Goal: Check status: Check status

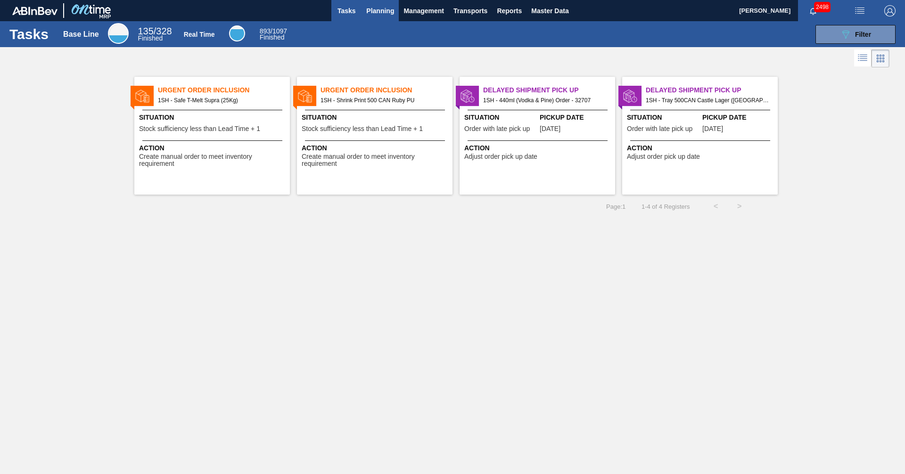
click at [391, 12] on span "Planning" at bounding box center [380, 10] width 28 height 11
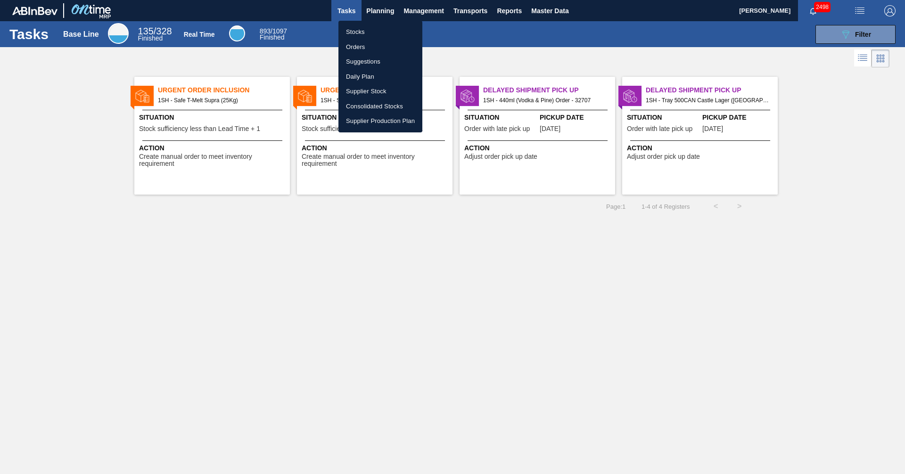
drag, startPoint x: 361, startPoint y: 33, endPoint x: 417, endPoint y: 51, distance: 58.9
click at [360, 33] on li "Stocks" at bounding box center [380, 32] width 84 height 15
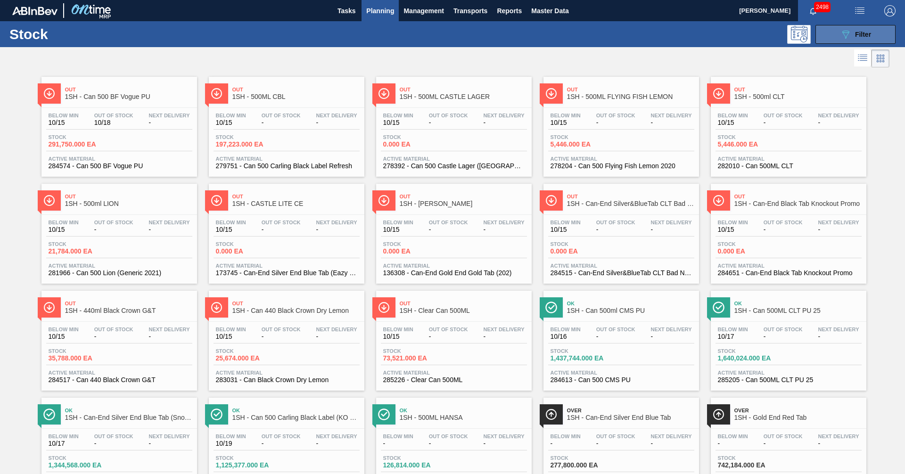
click at [844, 35] on icon "089F7B8B-B2A5-4AFE-B5C0-19BA573D28AC" at bounding box center [845, 34] width 11 height 11
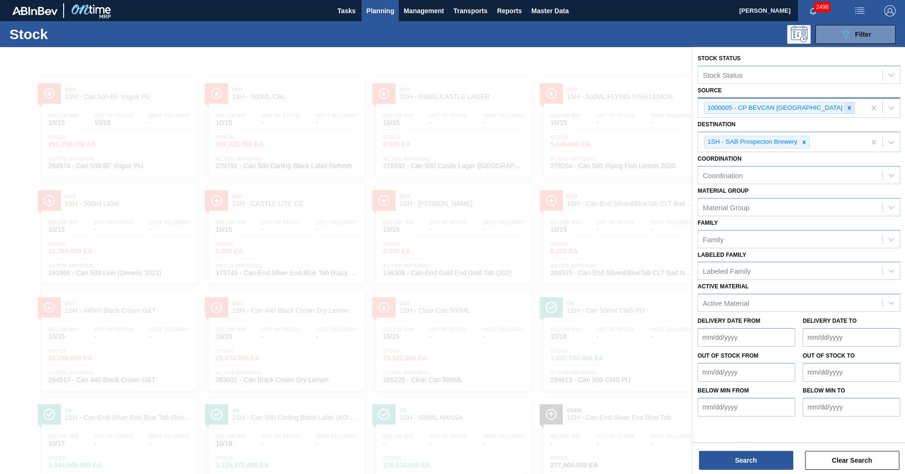
click at [846, 110] on icon at bounding box center [849, 108] width 7 height 7
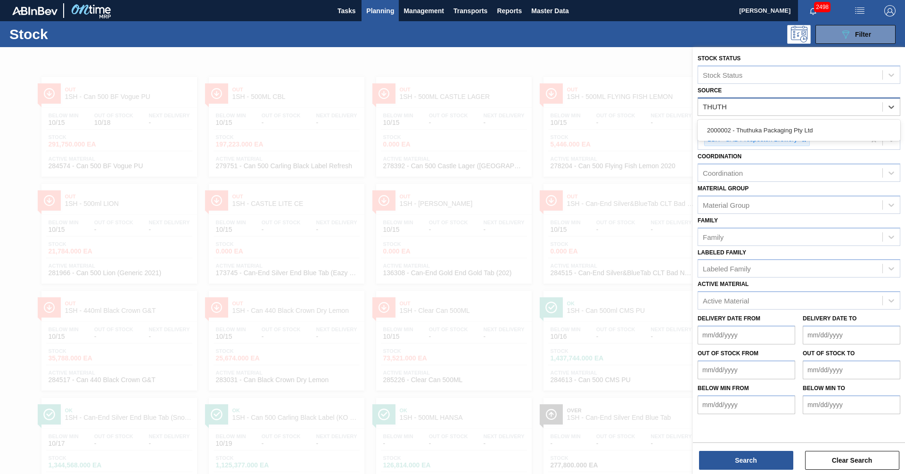
type input "THUTHU"
click at [787, 130] on div "2000002 - Thuthuka Packaging Pty Ltd" at bounding box center [799, 130] width 203 height 17
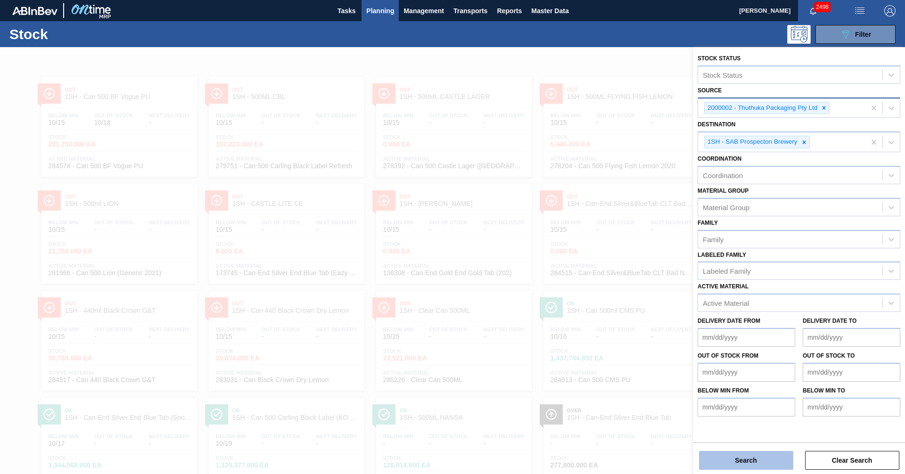
click at [766, 461] on button "Search" at bounding box center [746, 460] width 94 height 19
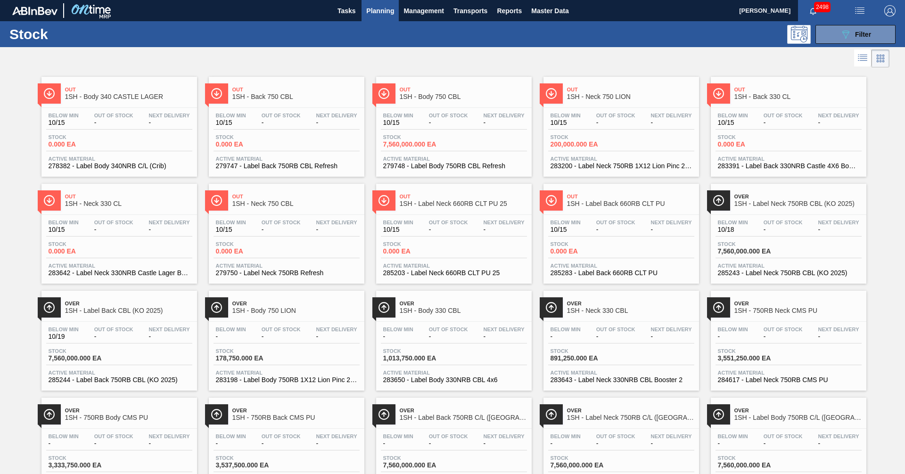
click at [439, 98] on span "1SH - Body 750 CBL" at bounding box center [463, 96] width 127 height 7
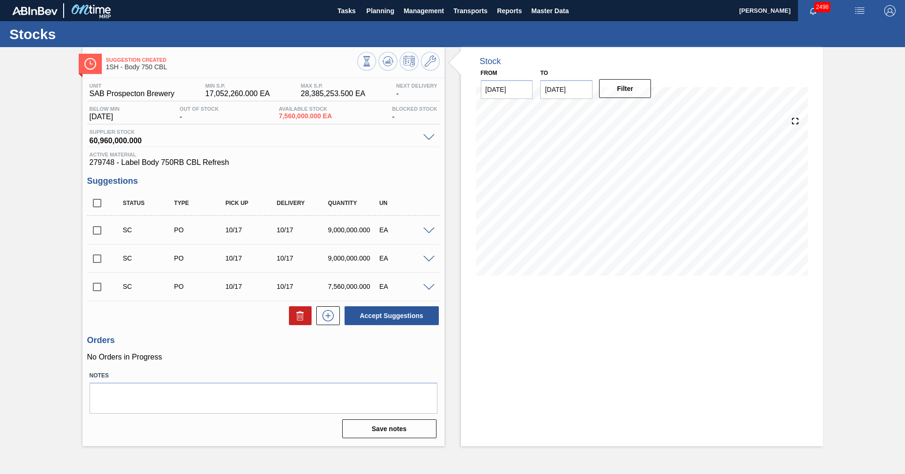
click at [98, 289] on input "checkbox" at bounding box center [97, 287] width 20 height 20
click at [393, 316] on button "Accept Suggestions" at bounding box center [392, 315] width 94 height 19
checkbox input "false"
click at [97, 285] on input "checkbox" at bounding box center [97, 287] width 20 height 20
click at [409, 315] on button "Accept Suggestions" at bounding box center [392, 315] width 94 height 19
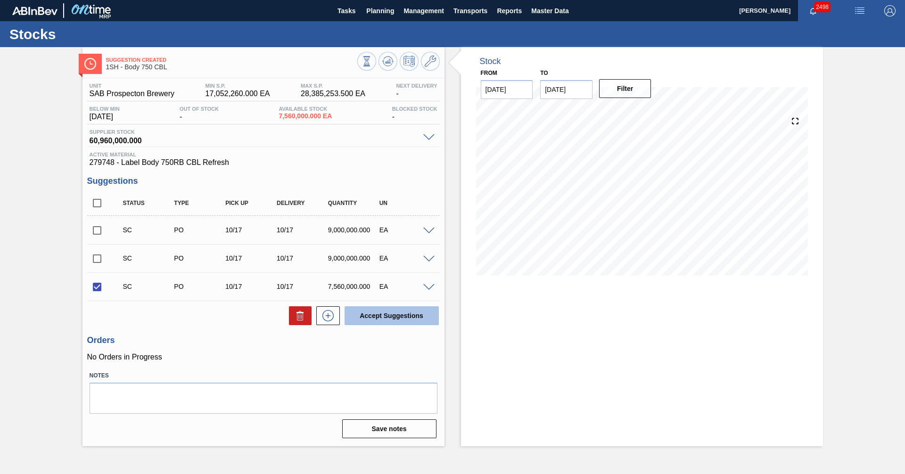
checkbox input "false"
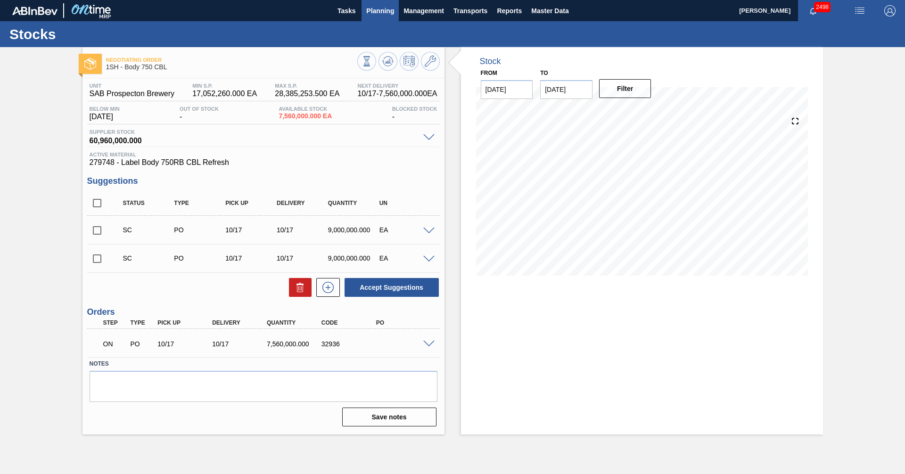
click at [384, 6] on span "Planning" at bounding box center [380, 10] width 28 height 11
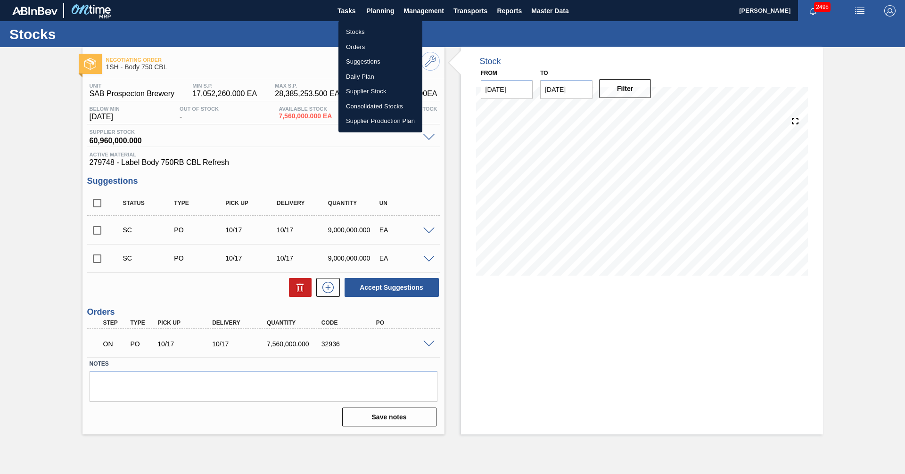
click at [359, 32] on li "Stocks" at bounding box center [380, 32] width 84 height 15
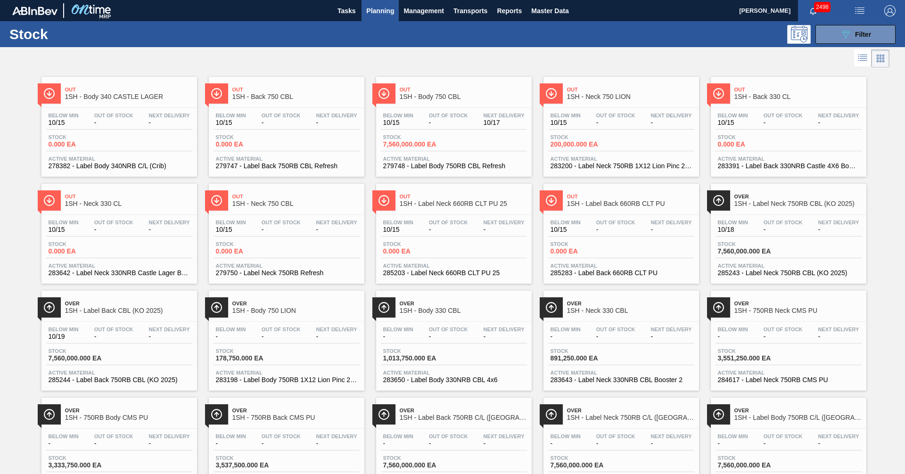
click at [262, 94] on span "1SH - Back 750 CBL" at bounding box center [295, 96] width 127 height 7
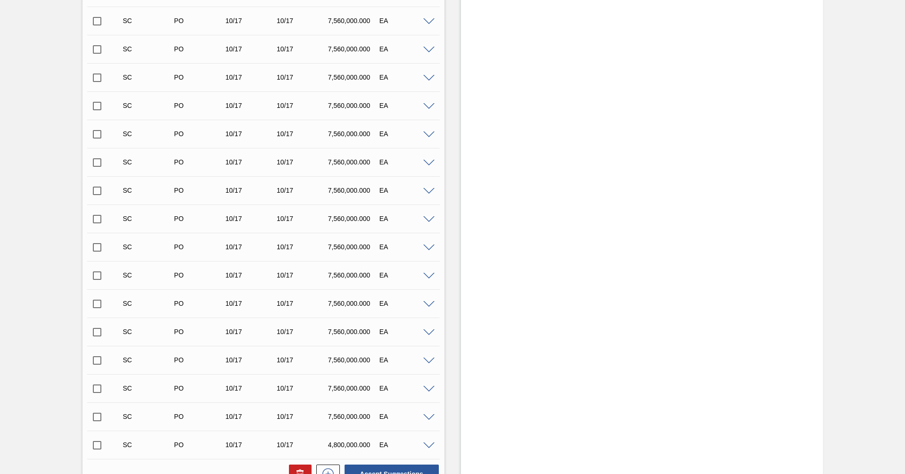
scroll to position [736, 0]
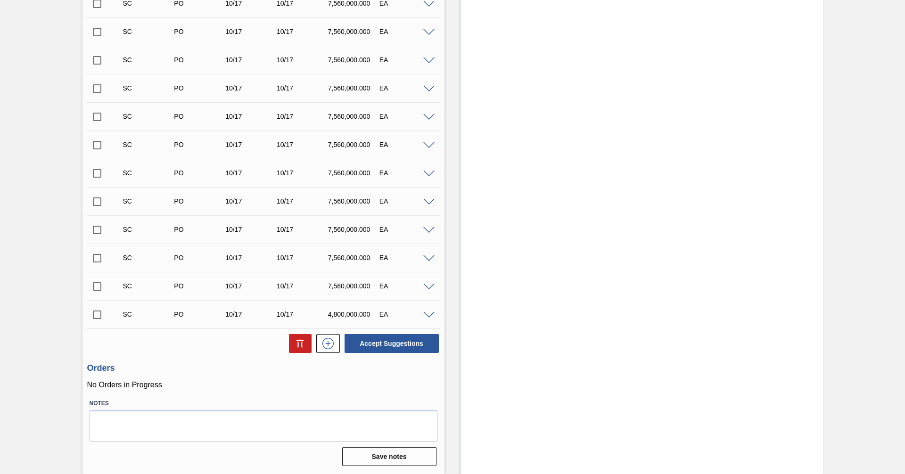
click at [101, 289] on input "checkbox" at bounding box center [97, 287] width 20 height 20
click at [386, 345] on button "Accept Suggestions" at bounding box center [392, 343] width 94 height 19
checkbox input "false"
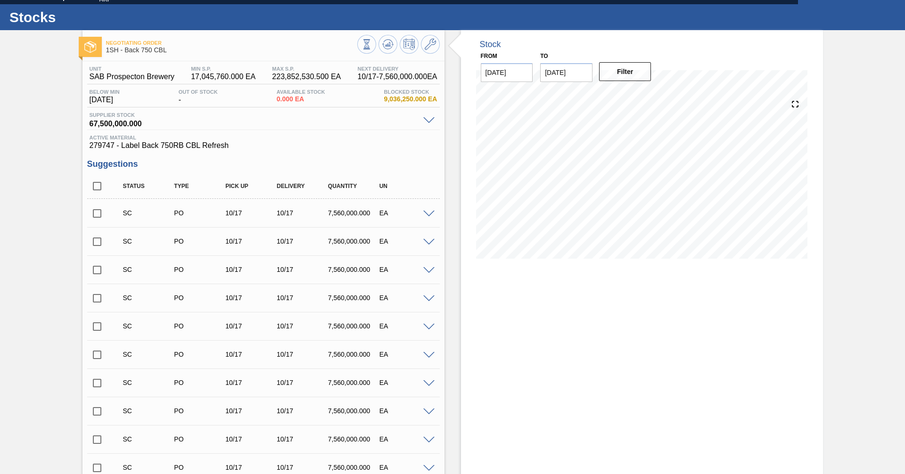
scroll to position [0, 0]
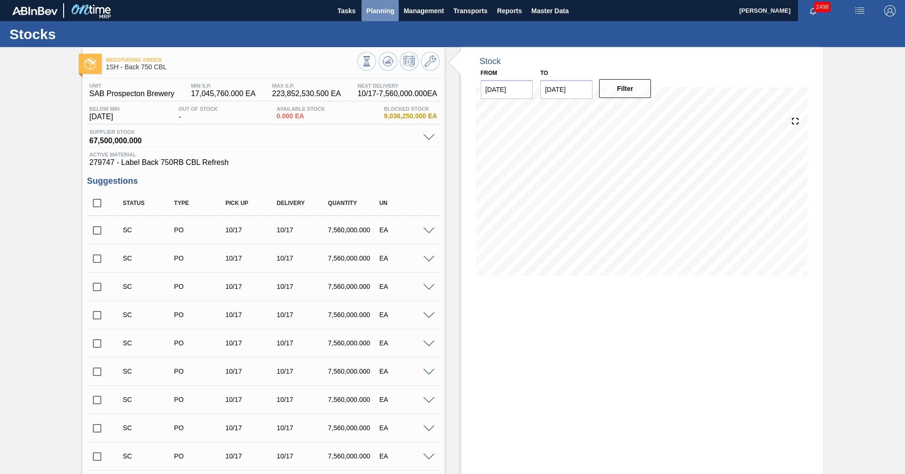
click at [379, 9] on span "Planning" at bounding box center [380, 10] width 28 height 11
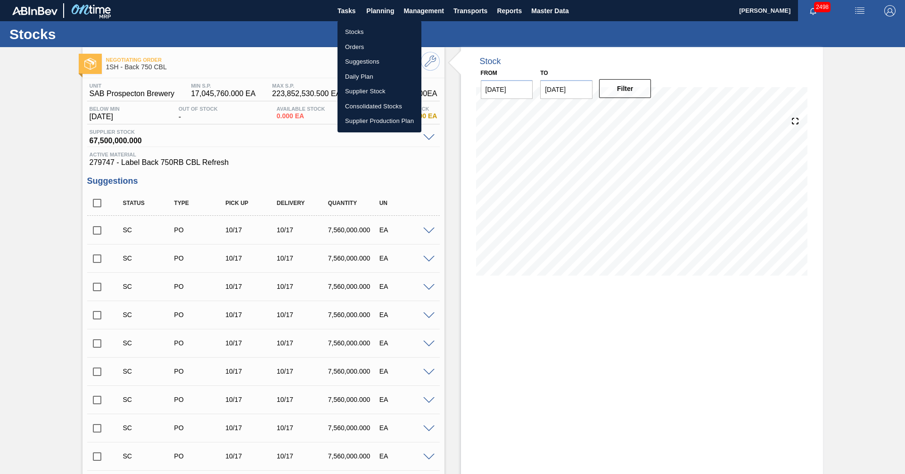
click at [351, 33] on li "Stocks" at bounding box center [380, 32] width 84 height 15
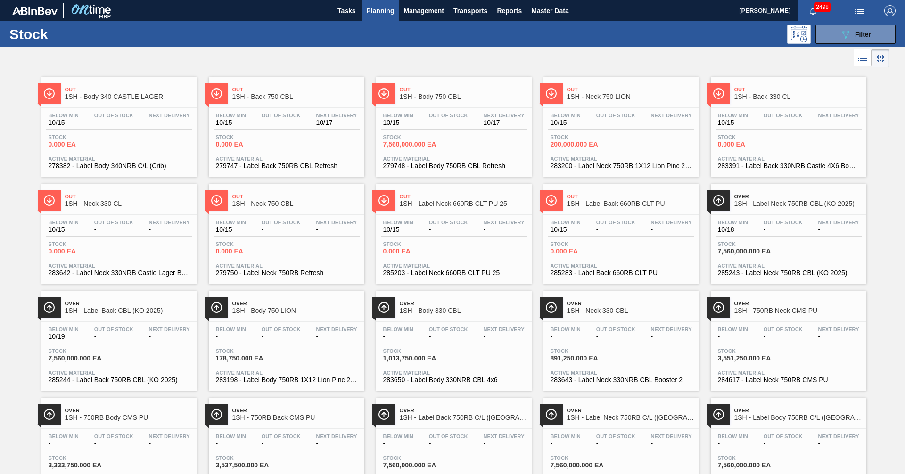
click at [611, 93] on span "1SH - Neck 750 LION" at bounding box center [630, 96] width 127 height 7
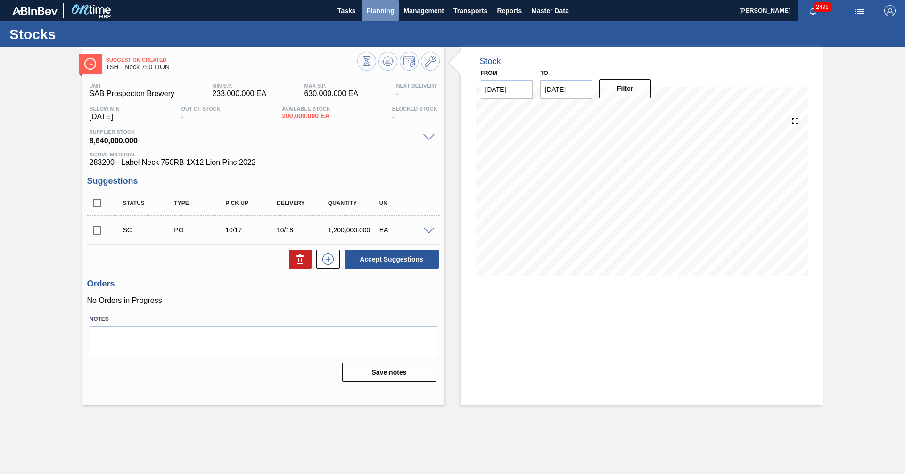
click at [375, 5] on span "Planning" at bounding box center [380, 10] width 28 height 11
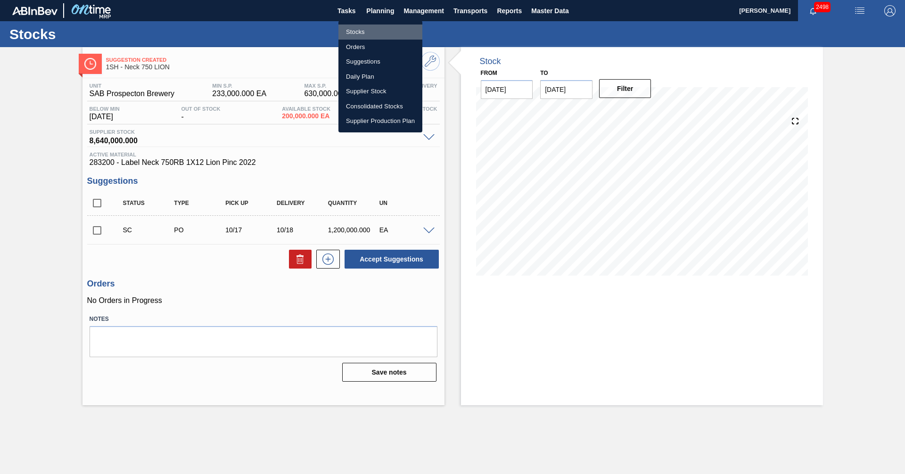
click at [355, 33] on li "Stocks" at bounding box center [380, 32] width 84 height 15
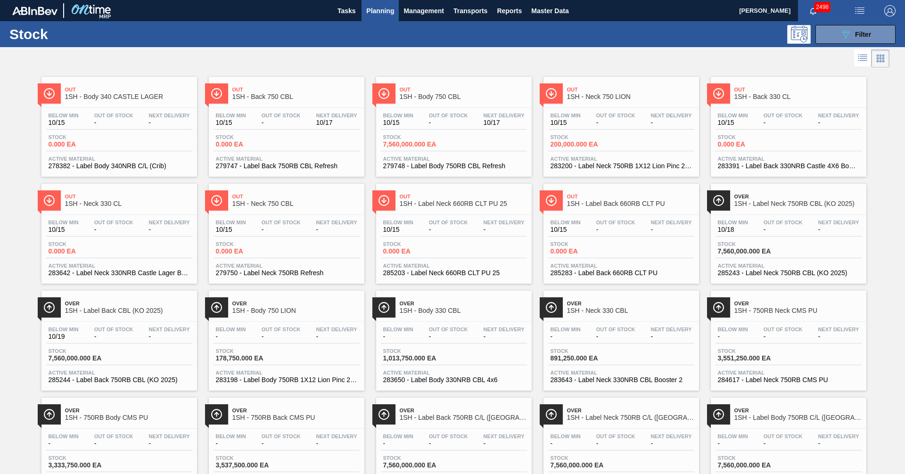
click at [269, 201] on span "1SH - Neck 750 CBL" at bounding box center [295, 203] width 127 height 7
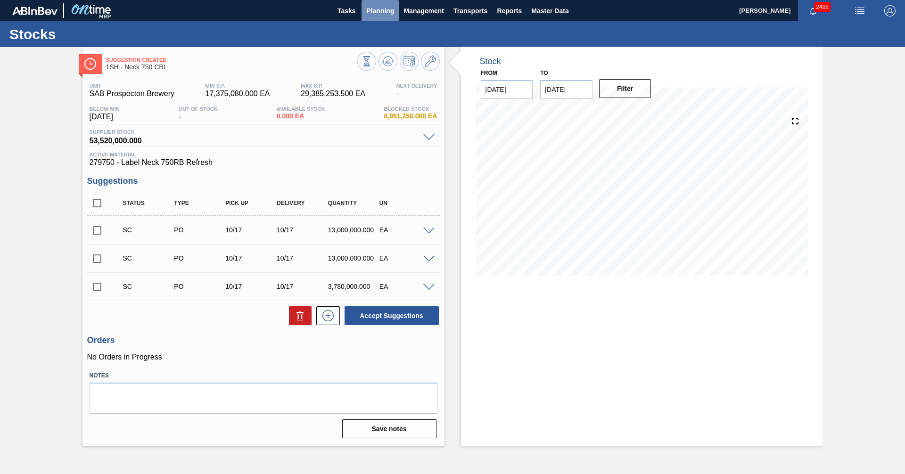
click at [379, 16] on span "Planning" at bounding box center [380, 10] width 28 height 11
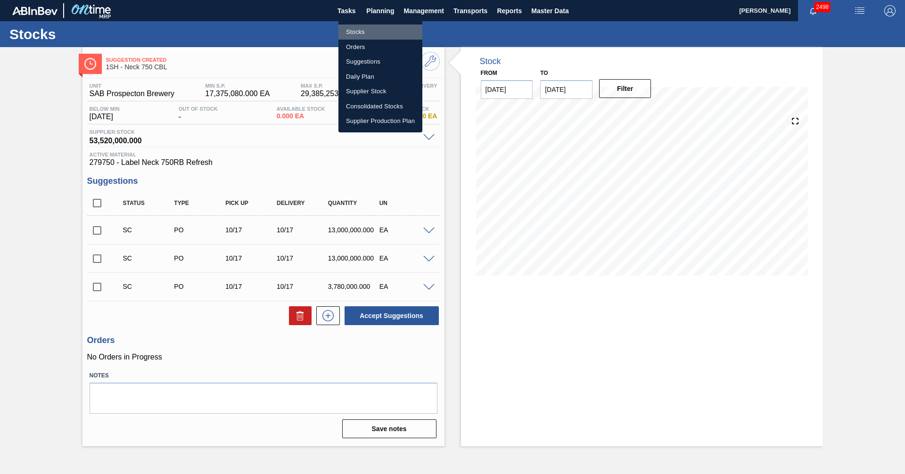
click at [350, 32] on li "Stocks" at bounding box center [380, 32] width 84 height 15
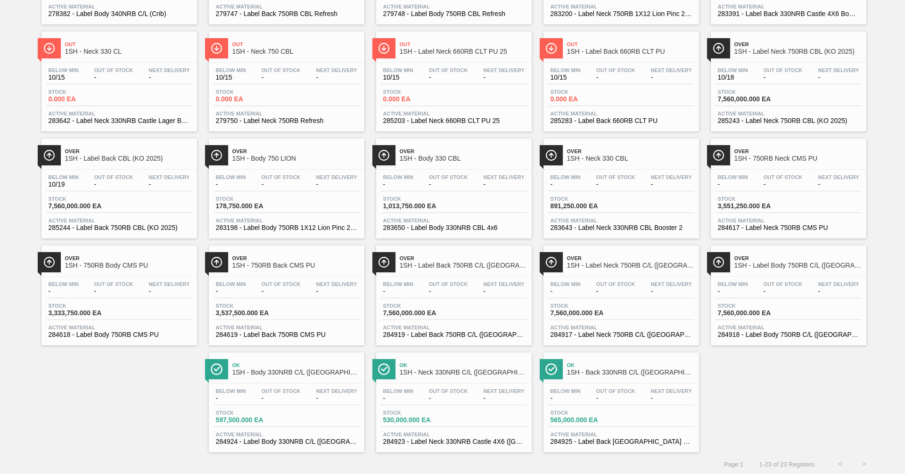
scroll to position [154, 0]
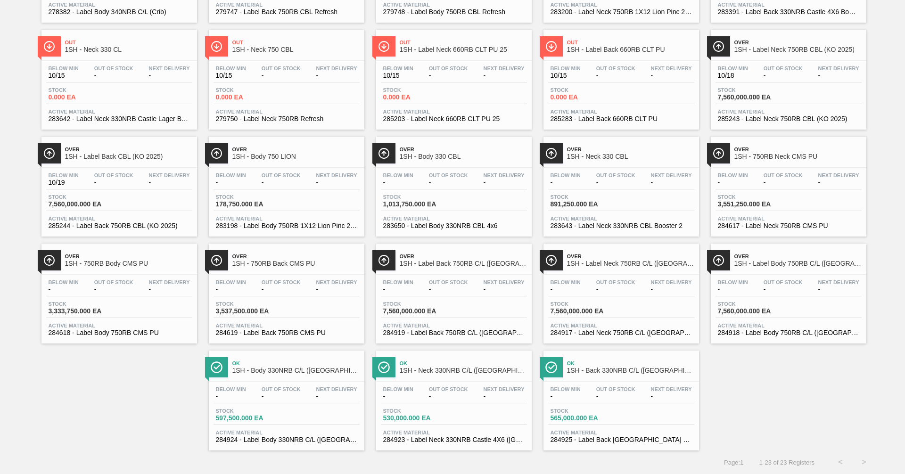
click at [116, 153] on span "1SH - Label Back CBL (KO 2025)" at bounding box center [128, 156] width 127 height 7
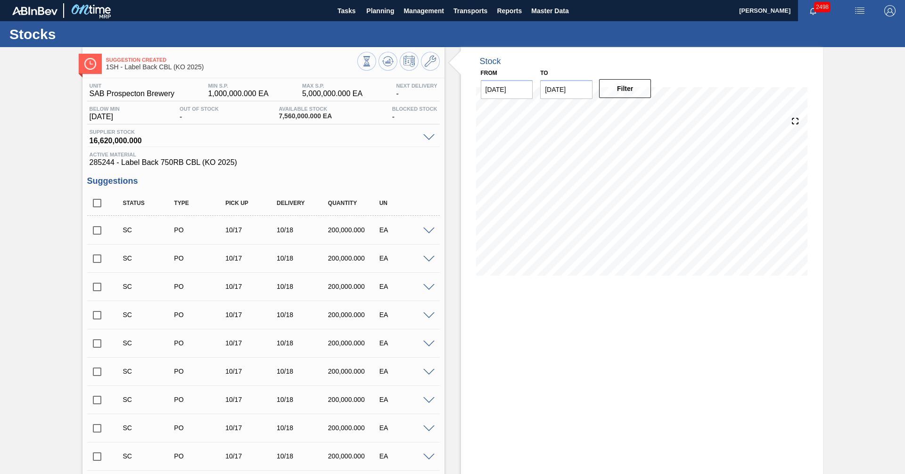
click at [92, 230] on input "checkbox" at bounding box center [97, 231] width 20 height 20
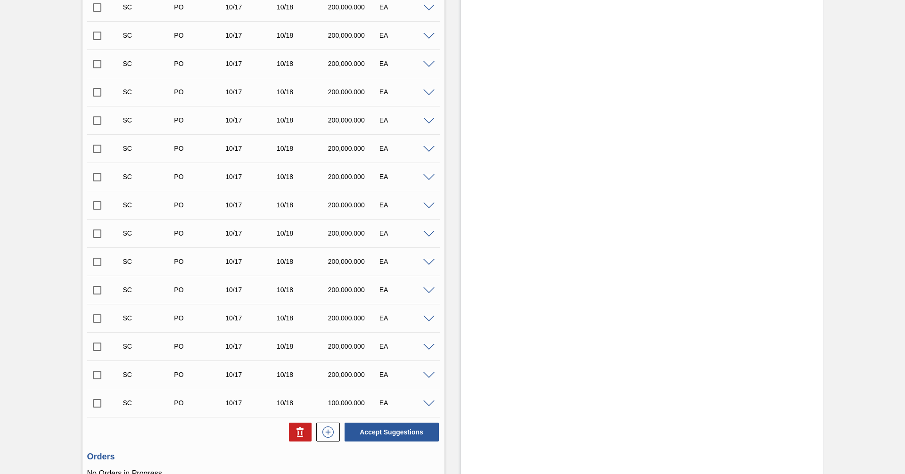
scroll to position [481, 0]
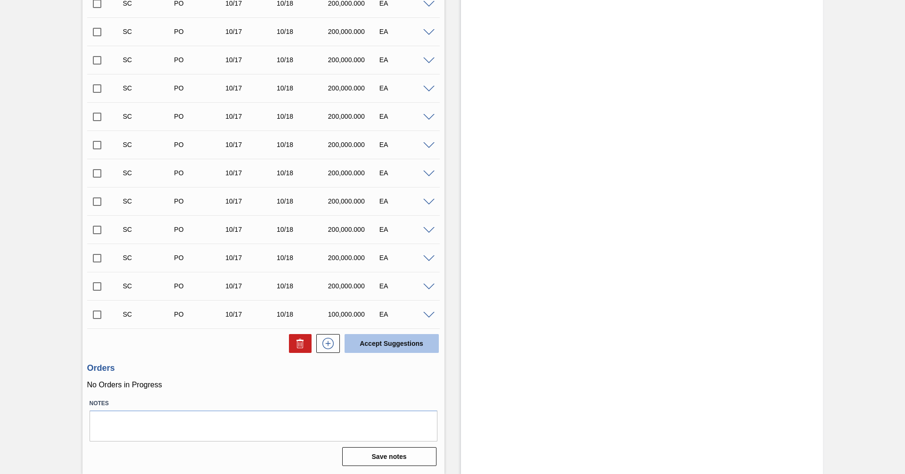
click at [400, 345] on button "Accept Suggestions" at bounding box center [392, 343] width 94 height 19
checkbox input "false"
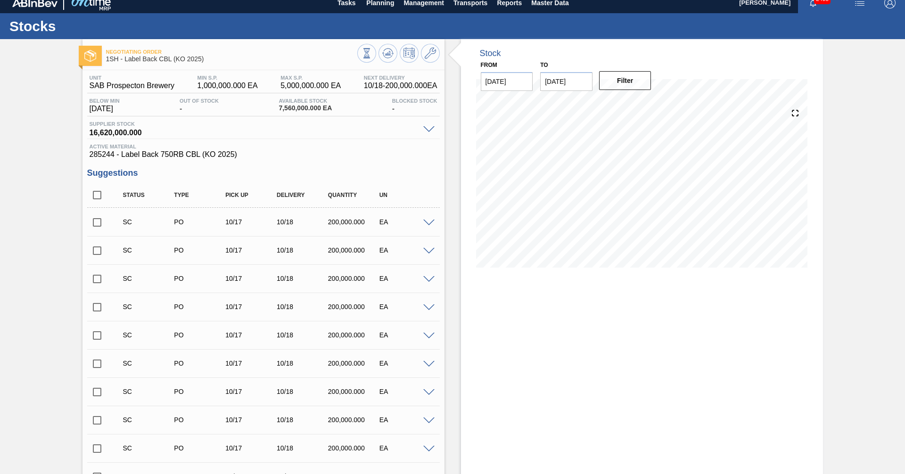
scroll to position [0, 0]
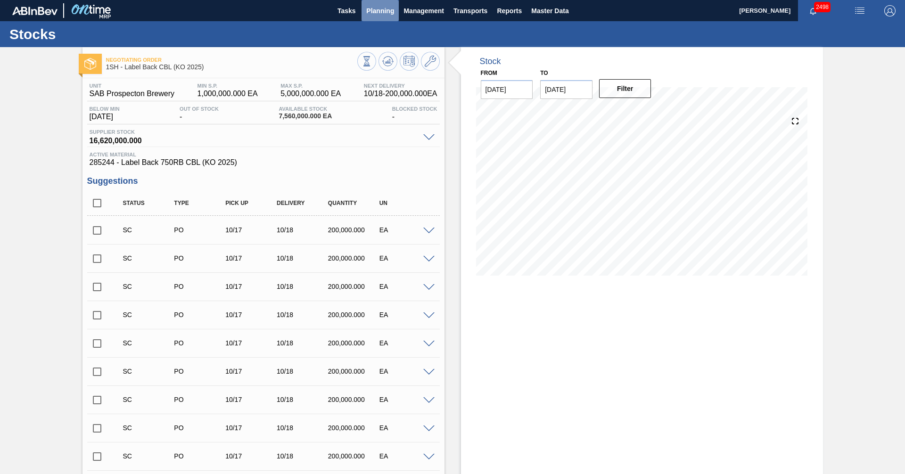
click at [380, 8] on span "Planning" at bounding box center [380, 10] width 28 height 11
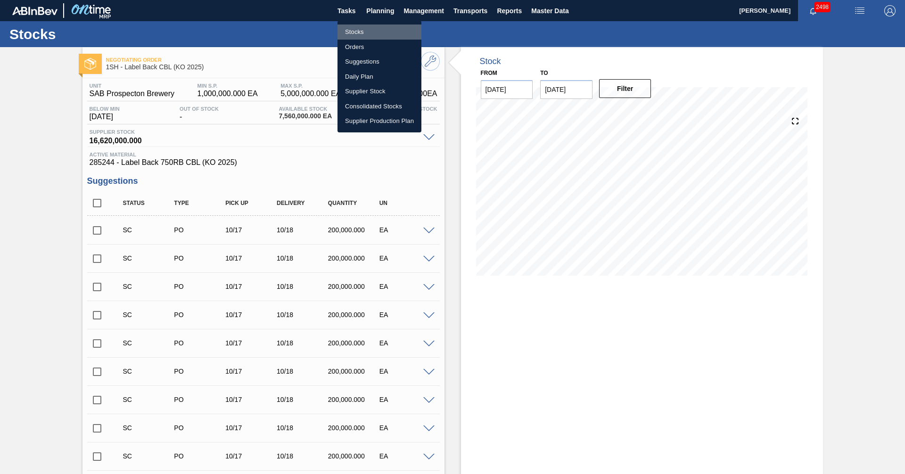
click at [357, 32] on li "Stocks" at bounding box center [380, 32] width 84 height 15
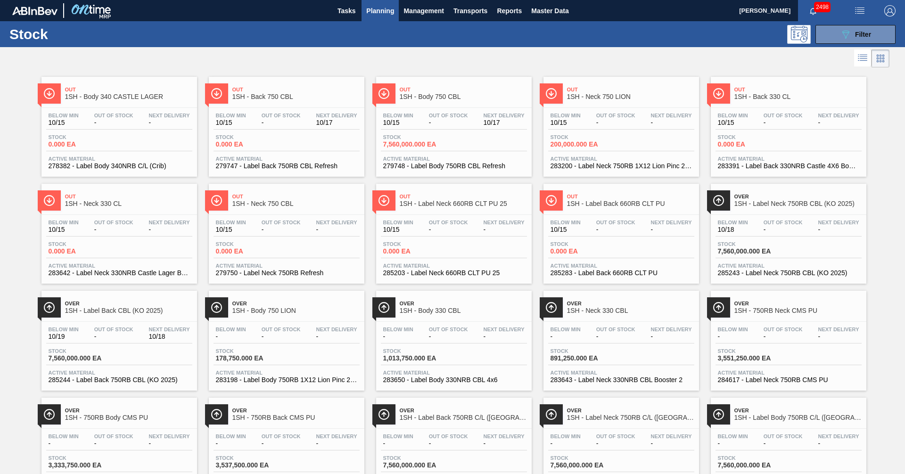
click at [783, 202] on span "1SH - Label Neck 750RB CBL (KO 2025)" at bounding box center [797, 203] width 127 height 7
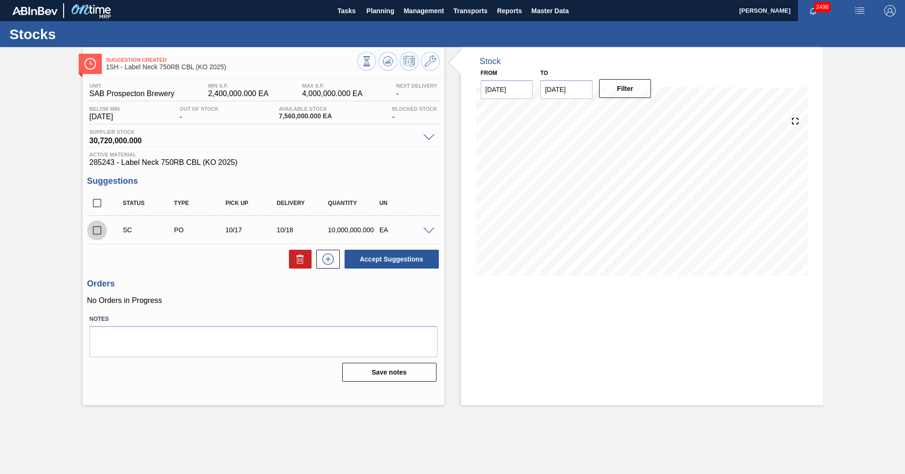
click at [97, 232] on input "checkbox" at bounding box center [97, 231] width 20 height 20
click at [396, 259] on button "Accept Suggestions" at bounding box center [392, 259] width 94 height 19
checkbox input "false"
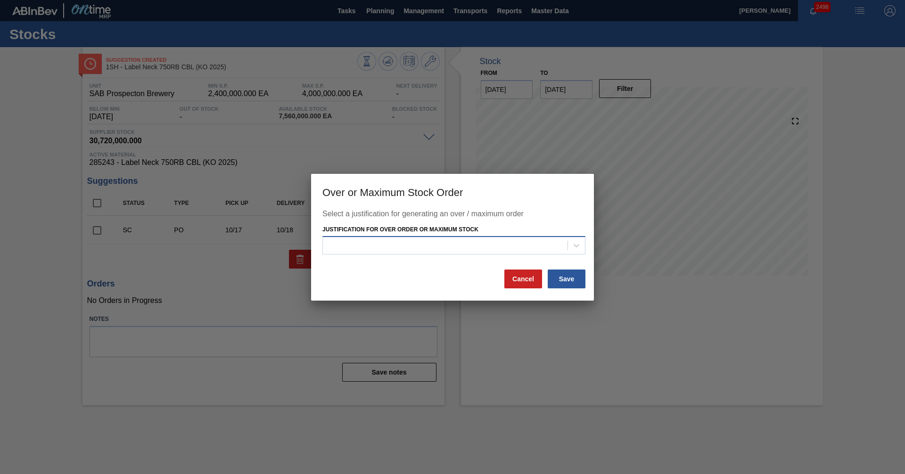
click at [408, 250] on div at bounding box center [445, 246] width 245 height 14
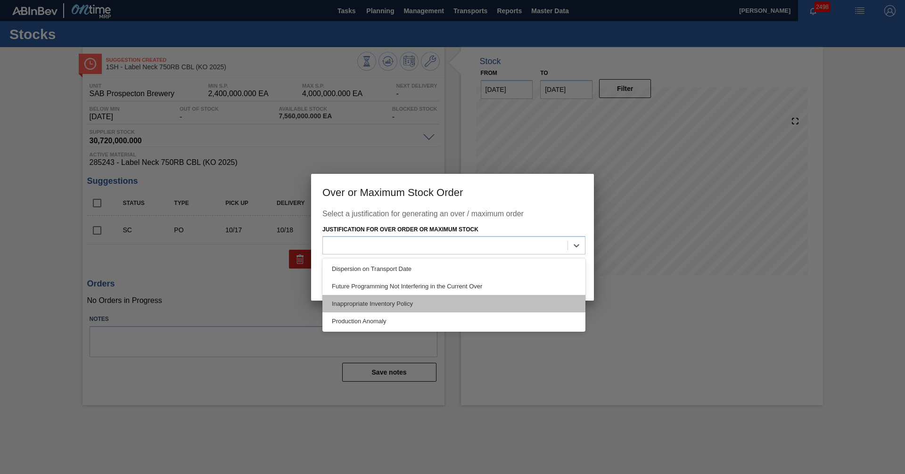
click at [371, 300] on div "Inappropriate Inventory Policy" at bounding box center [453, 303] width 263 height 17
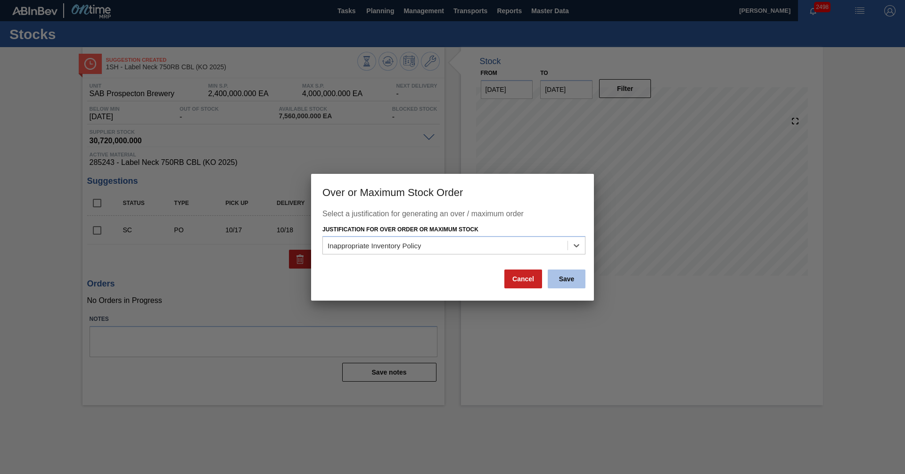
click at [569, 275] on button "Save" at bounding box center [567, 279] width 38 height 19
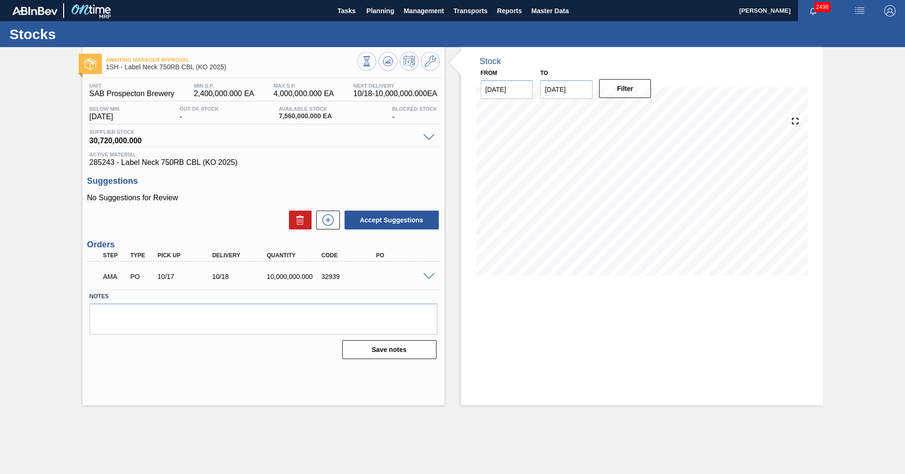
click at [435, 278] on div at bounding box center [430, 275] width 19 height 7
click at [429, 278] on span at bounding box center [428, 276] width 11 height 7
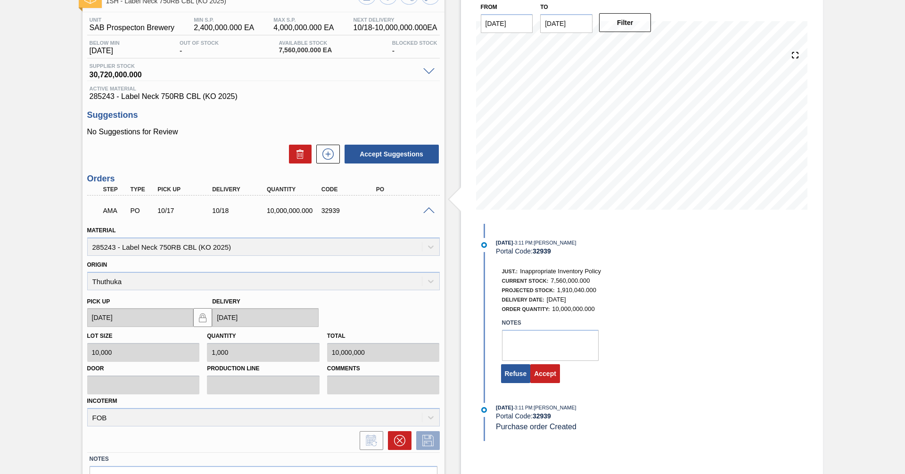
scroll to position [122, 0]
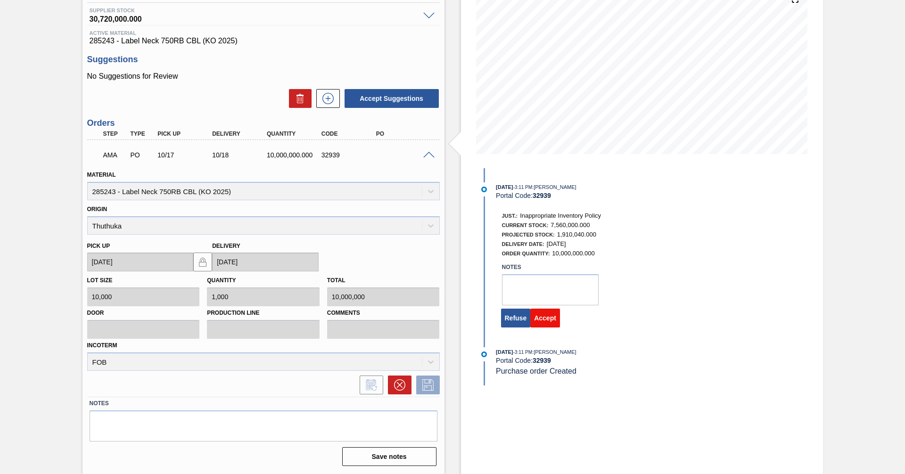
click at [544, 310] on button "Accept" at bounding box center [545, 318] width 30 height 19
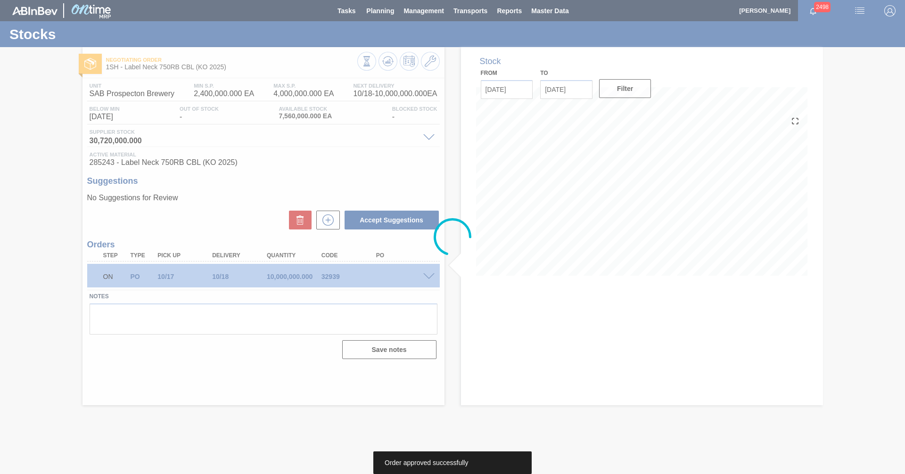
scroll to position [0, 0]
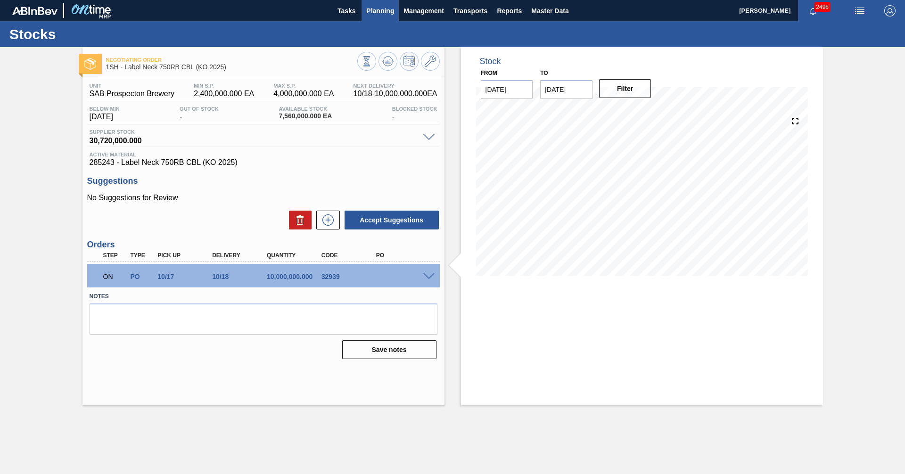
click at [374, 13] on span "Planning" at bounding box center [380, 10] width 28 height 11
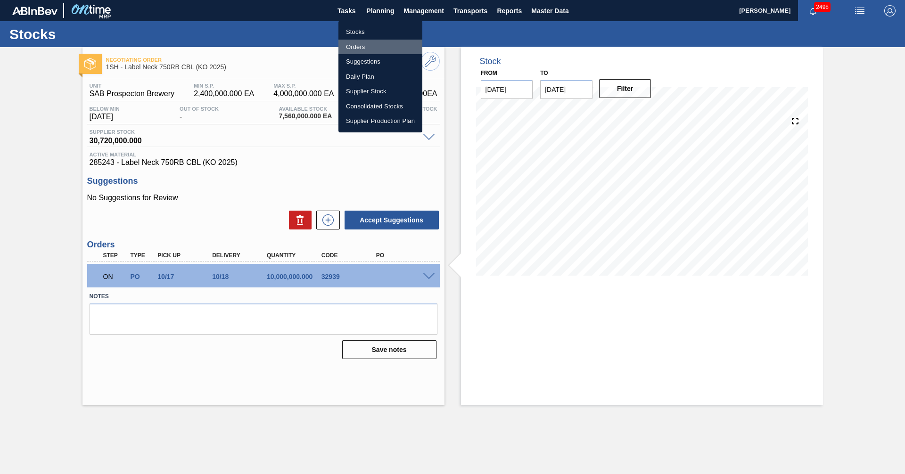
click at [352, 48] on li "Orders" at bounding box center [380, 47] width 84 height 15
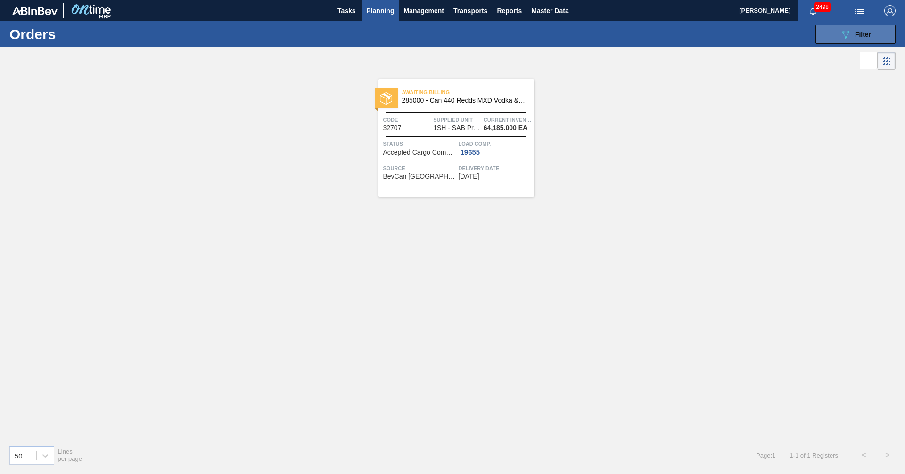
click at [876, 33] on button "089F7B8B-B2A5-4AFE-B5C0-19BA573D28AC Filter" at bounding box center [856, 34] width 80 height 19
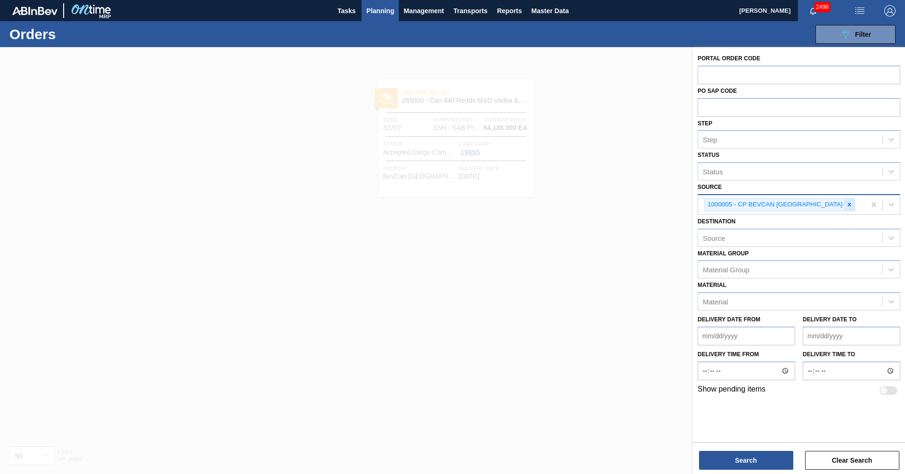
click at [846, 203] on icon at bounding box center [849, 204] width 7 height 7
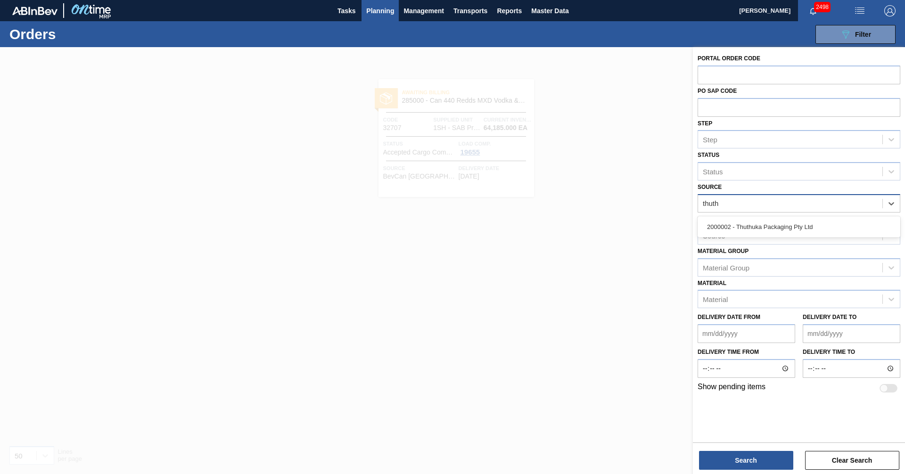
type input "thuthu"
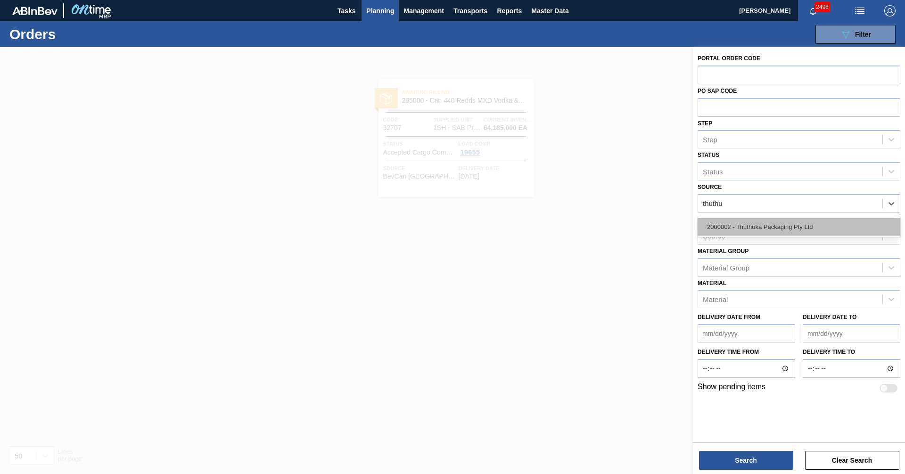
click at [759, 231] on div "2000002 - Thuthuka Packaging Pty Ltd" at bounding box center [799, 226] width 203 height 17
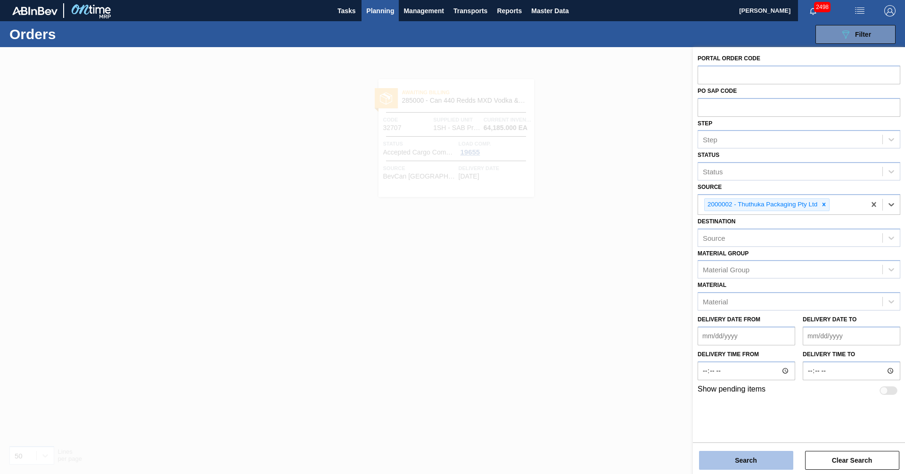
click at [744, 457] on button "Search" at bounding box center [746, 460] width 94 height 19
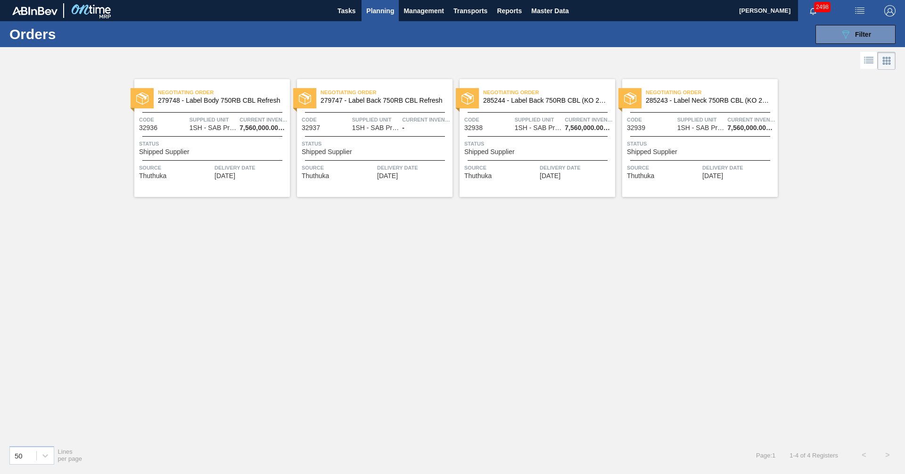
click at [367, 253] on div "Negotiating Order 279748 - Label Body 750RB CBL Refresh Code 32936 Supplied Uni…" at bounding box center [452, 255] width 905 height 366
click at [362, 92] on span "Negotiating Order" at bounding box center [387, 92] width 132 height 9
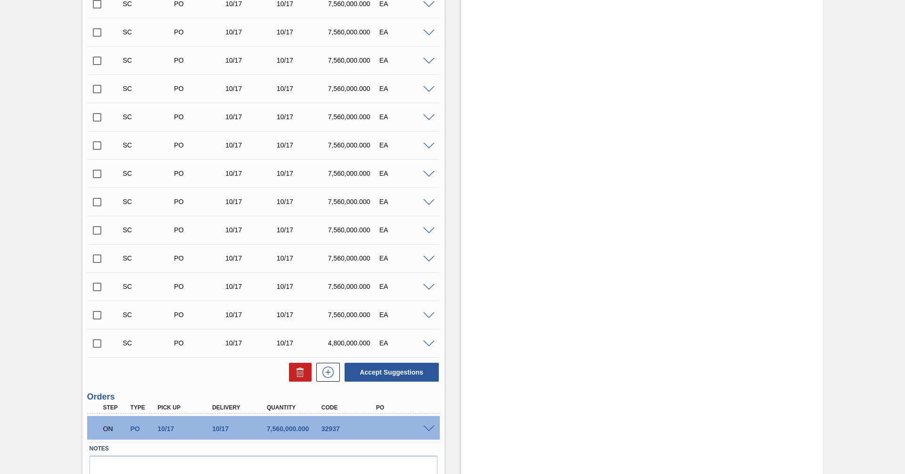
scroll to position [752, 0]
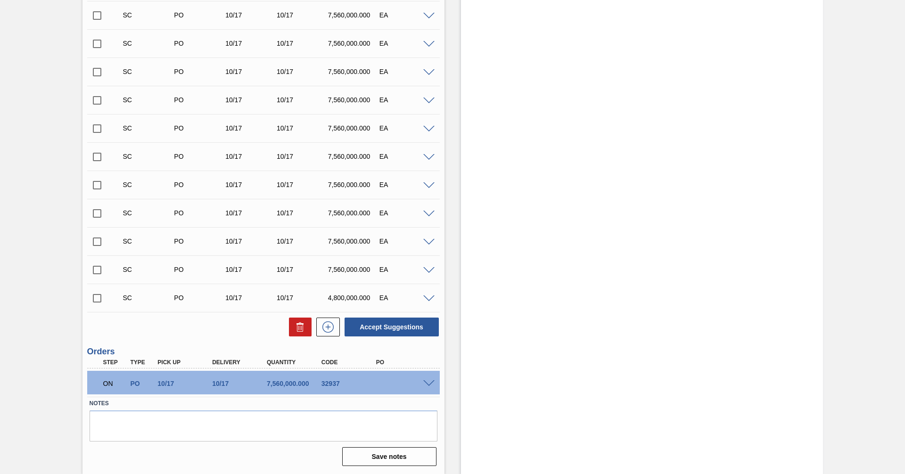
click at [428, 384] on span at bounding box center [428, 383] width 11 height 7
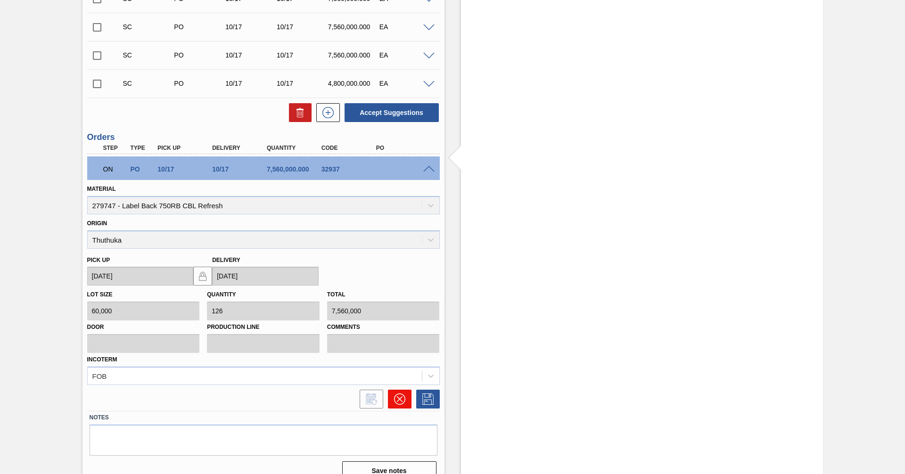
scroll to position [981, 0]
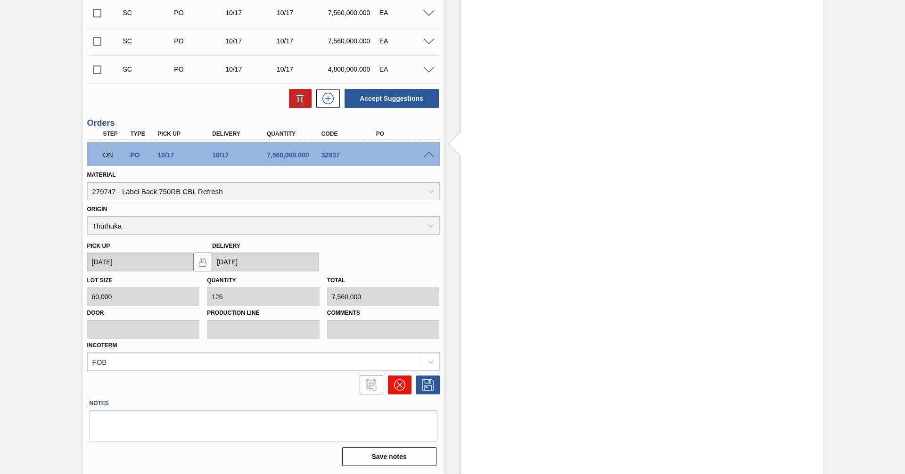
click at [399, 387] on icon at bounding box center [399, 384] width 11 height 11
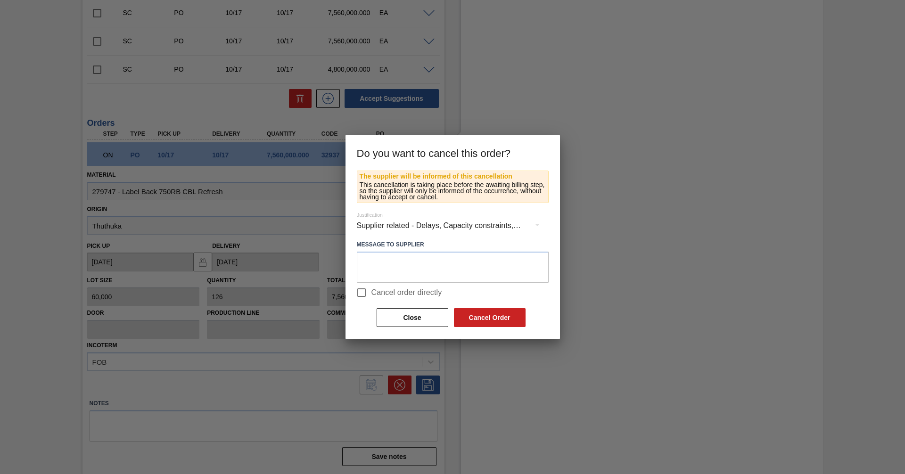
click at [403, 291] on span "Cancel order directly" at bounding box center [406, 292] width 71 height 11
click at [371, 291] on input "Cancel order directly" at bounding box center [362, 293] width 20 height 20
checkbox input "true"
click at [497, 318] on button "Cancel Order" at bounding box center [490, 317] width 72 height 19
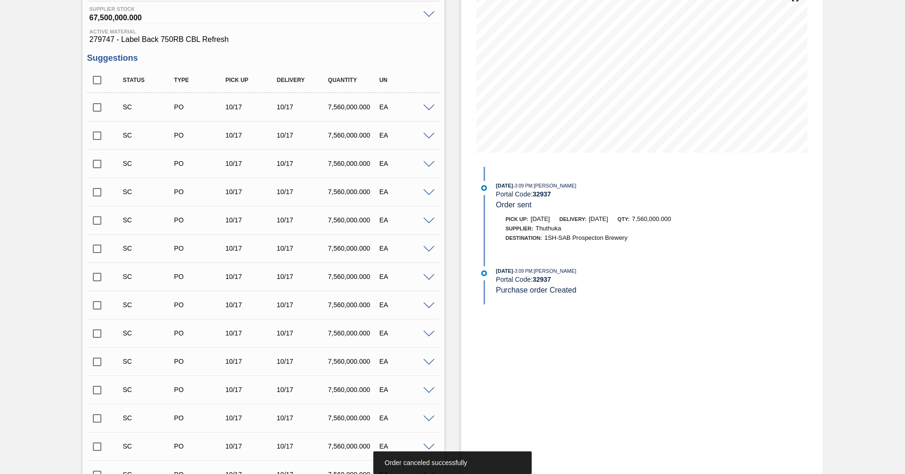
scroll to position [0, 0]
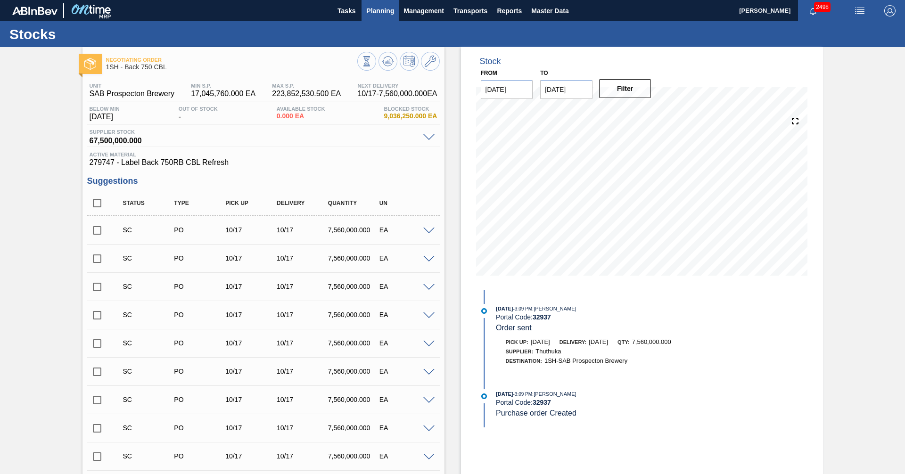
click at [371, 9] on span "Planning" at bounding box center [380, 10] width 28 height 11
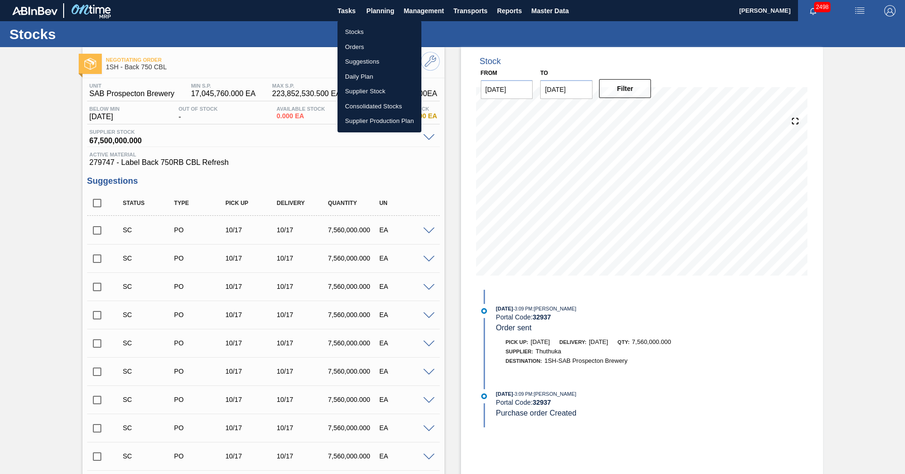
click at [354, 33] on li "Stocks" at bounding box center [380, 32] width 84 height 15
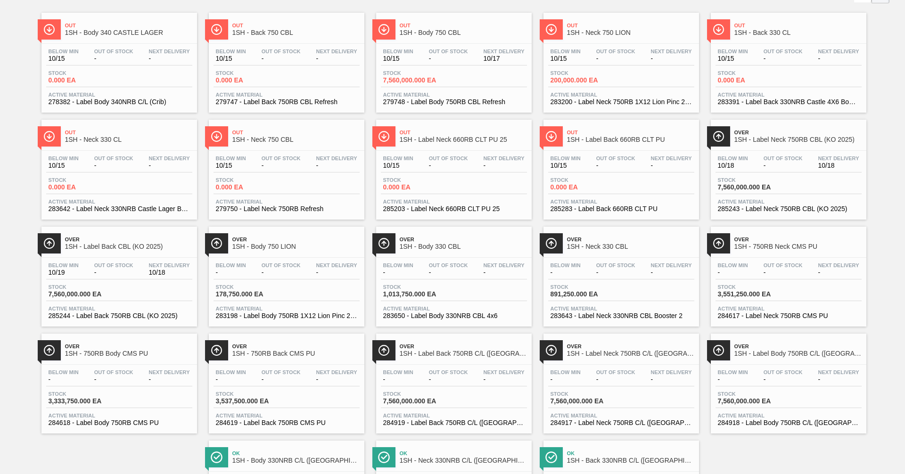
scroll to position [154, 0]
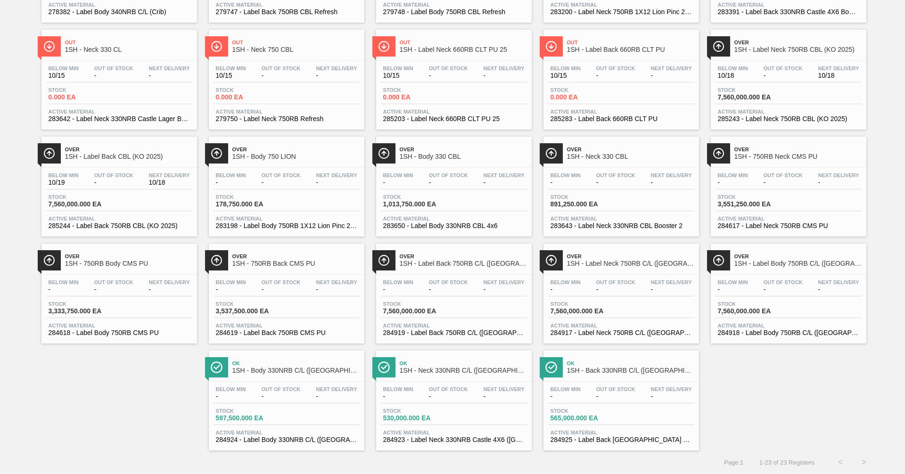
click at [772, 262] on span "1SH - Label Body 750RB C/L ([GEOGRAPHIC_DATA])" at bounding box center [797, 263] width 127 height 7
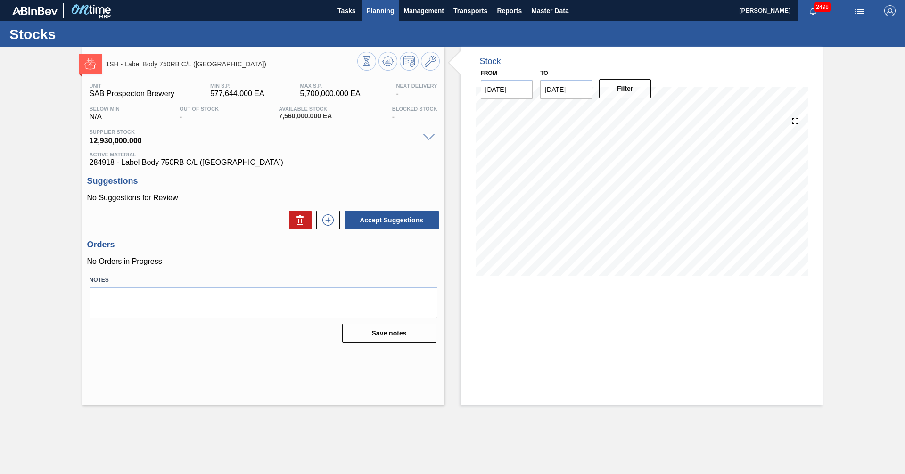
click at [379, 10] on span "Planning" at bounding box center [380, 10] width 28 height 11
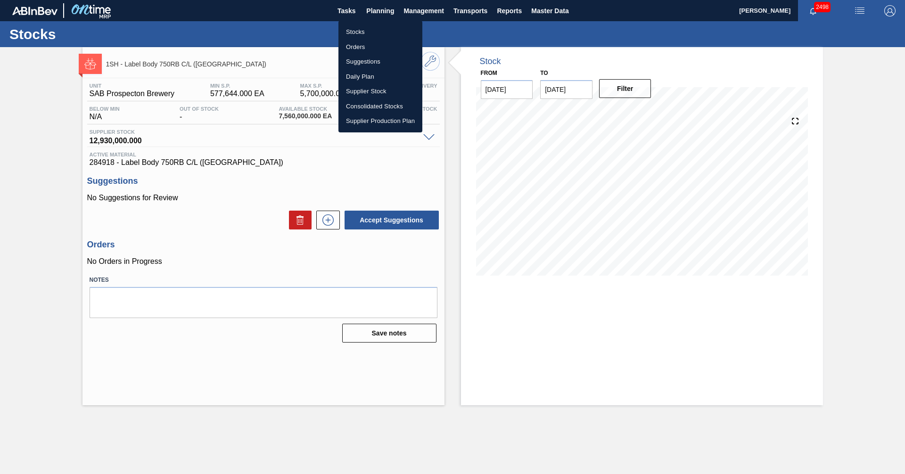
click at [355, 52] on li "Orders" at bounding box center [380, 47] width 84 height 15
